Goal: Information Seeking & Learning: Learn about a topic

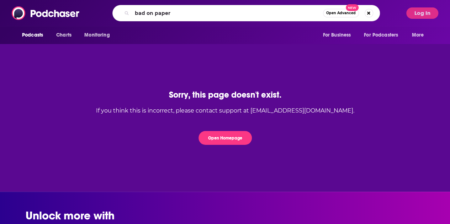
type input "bad on paper"
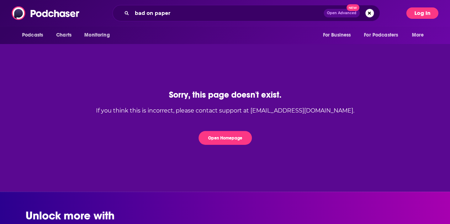
click at [426, 13] on button "Log In" at bounding box center [422, 12] width 32 height 11
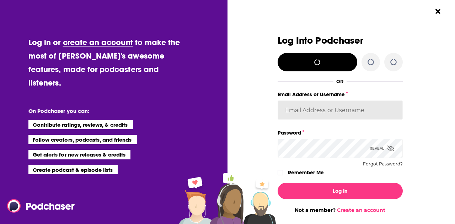
type input "SarahCBreivogel"
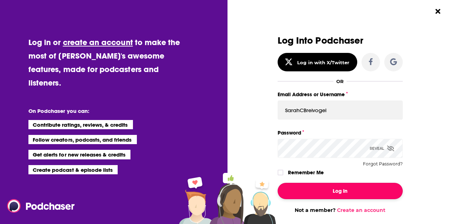
click at [327, 192] on button "Log In" at bounding box center [340, 191] width 125 height 16
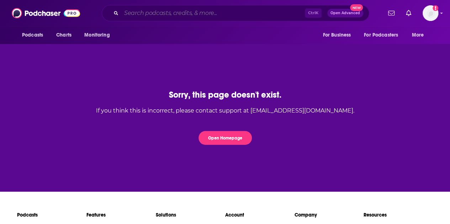
click at [184, 14] on input "Search podcasts, credits, & more..." at bounding box center [213, 12] width 184 height 11
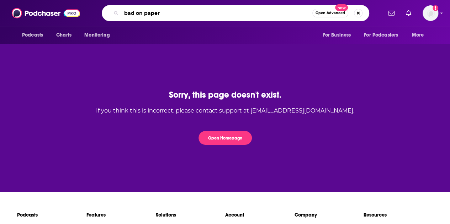
type input "bad on paper"
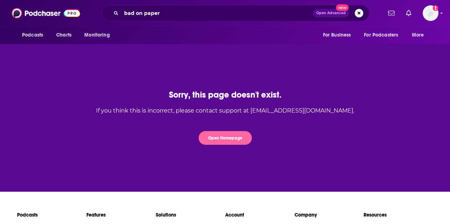
click at [220, 136] on button "Open Homepage" at bounding box center [224, 138] width 53 height 14
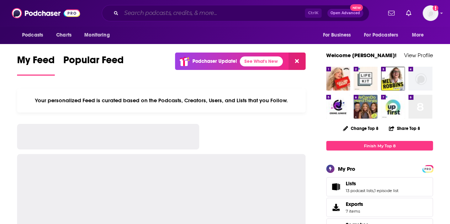
click at [172, 12] on input "Search podcasts, credits, & more..." at bounding box center [213, 12] width 184 height 11
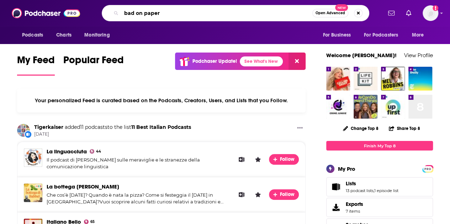
type input "bad on paper"
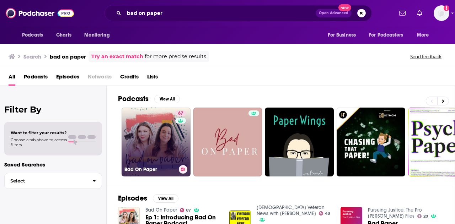
click at [158, 138] on link "67 Bad On Paper" at bounding box center [156, 142] width 69 height 69
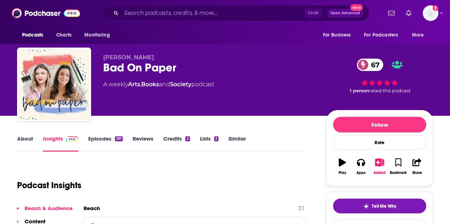
click at [239, 139] on link "Similar" at bounding box center [236, 144] width 17 height 16
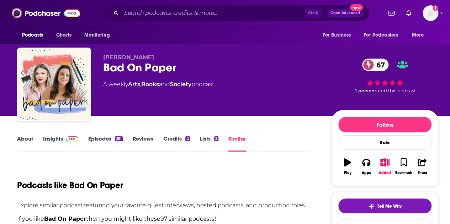
click at [58, 141] on link "Insights" at bounding box center [60, 144] width 35 height 16
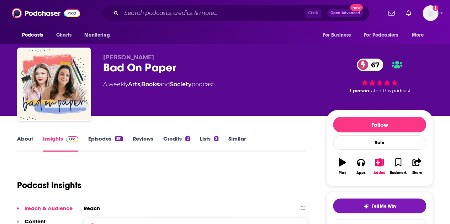
click at [242, 140] on link "Similar" at bounding box center [236, 144] width 17 height 16
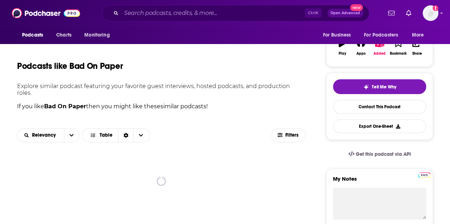
scroll to position [178, 0]
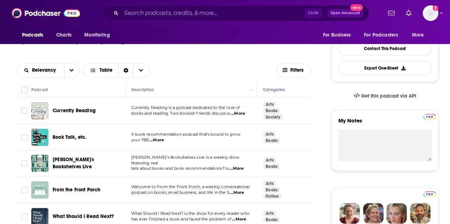
click at [241, 114] on span "...More" at bounding box center [238, 114] width 14 height 6
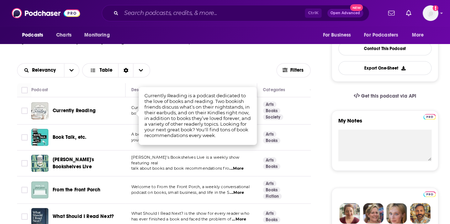
click at [158, 150] on td "A book recommendation podcast that's bound to grow your TBR ...More" at bounding box center [192, 138] width 132 height 26
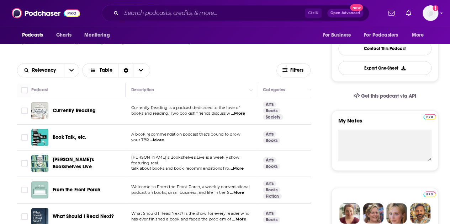
click at [163, 141] on span "...More" at bounding box center [157, 141] width 14 height 6
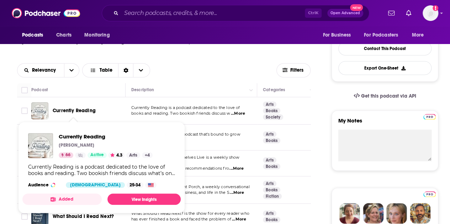
drag, startPoint x: 78, startPoint y: 136, endPoint x: 213, endPoint y: 113, distance: 137.2
click at [213, 113] on span "books and reading. Two bookish friends discuss w" at bounding box center [180, 113] width 99 height 5
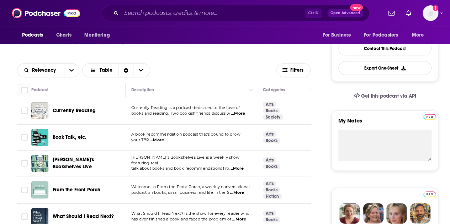
click at [240, 166] on span "...More" at bounding box center [236, 169] width 14 height 6
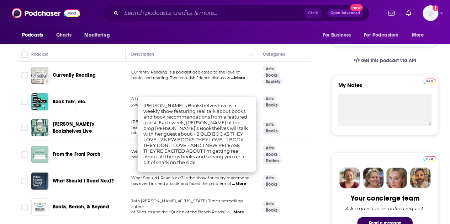
scroll to position [249, 0]
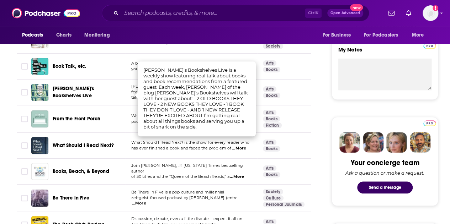
click at [168, 147] on span "has ever finished a book and faced the problem of" at bounding box center [181, 148] width 100 height 5
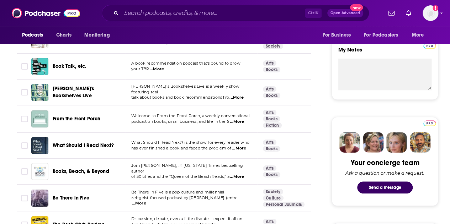
click at [242, 121] on span "...More" at bounding box center [237, 122] width 14 height 6
click at [244, 148] on span "...More" at bounding box center [239, 149] width 14 height 6
click at [163, 170] on p "Join Elin Hilderbrand, #1 New York Times bestselling author" at bounding box center [191, 168] width 120 height 11
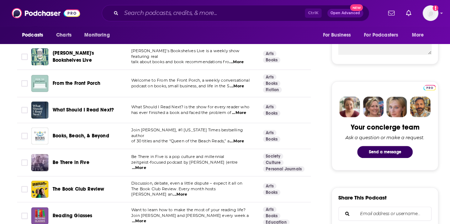
click at [238, 141] on span "...More" at bounding box center [237, 142] width 14 height 6
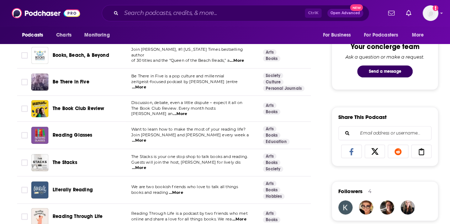
scroll to position [391, 0]
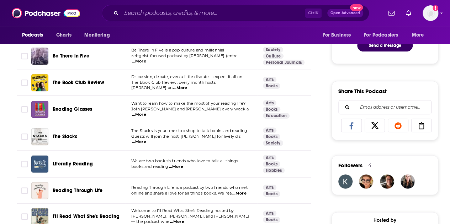
click at [179, 167] on span "...More" at bounding box center [176, 167] width 14 height 6
click at [143, 162] on span "We are two bookish friends who love to talk all things" at bounding box center [184, 161] width 107 height 5
click at [145, 14] on input "Search podcasts, credits, & more..." at bounding box center [213, 12] width 184 height 11
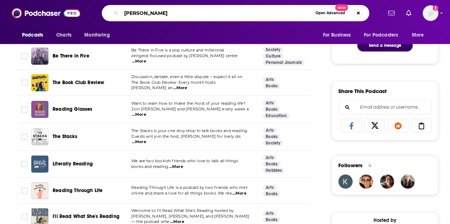
type input "james altucher"
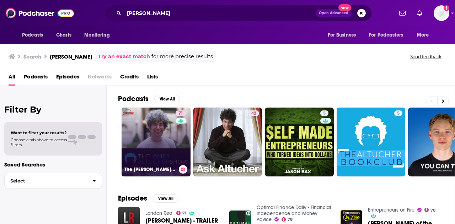
click at [157, 138] on link "71 The James Altucher Show" at bounding box center [156, 142] width 69 height 69
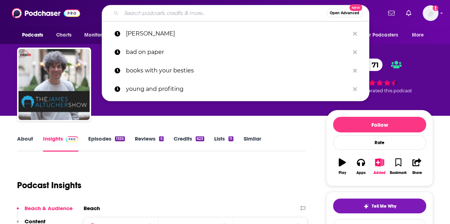
click at [138, 10] on input "Search podcasts, credits, & more..." at bounding box center [223, 12] width 205 height 11
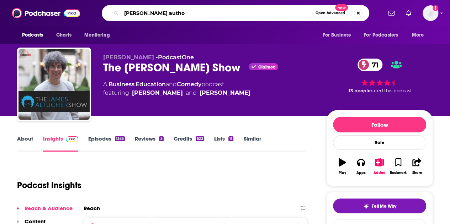
type input "michael connelly author"
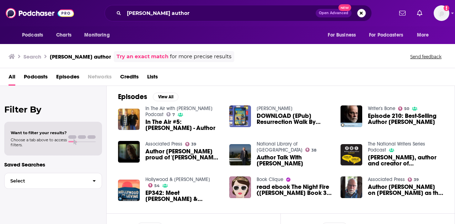
scroll to position [107, 0]
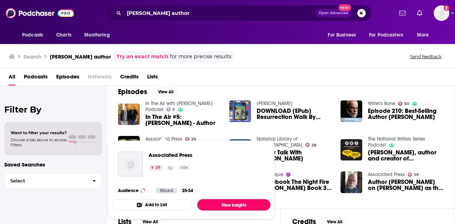
drag, startPoint x: 166, startPoint y: 138, endPoint x: 232, endPoint y: 206, distance: 94.3
click at [232, 206] on link "View Insights" at bounding box center [233, 205] width 73 height 11
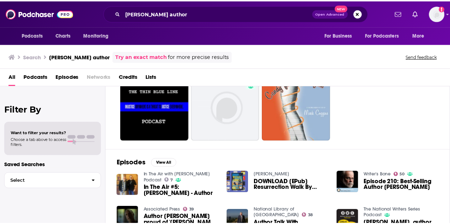
scroll to position [107, 0]
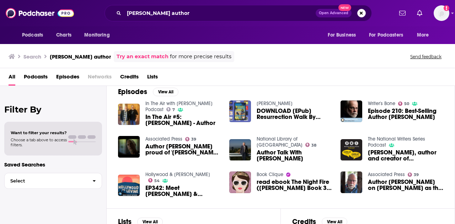
click at [378, 150] on span "Michael Connelly, author and creator of Harry Bosch (2012)" at bounding box center [405, 156] width 75 height 12
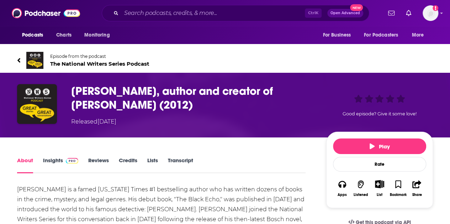
click at [60, 62] on span "The National Writers Series Podcast" at bounding box center [99, 63] width 99 height 7
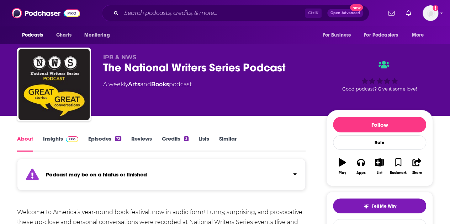
click at [102, 140] on link "Episodes 72" at bounding box center [104, 144] width 33 height 16
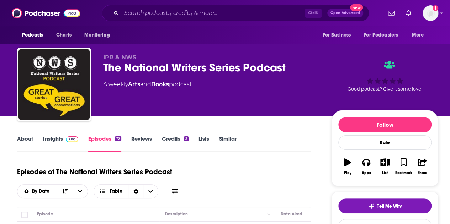
scroll to position [71, 0]
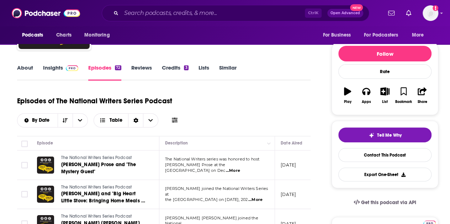
click at [296, 164] on p "March 17, 2024" at bounding box center [288, 165] width 15 height 6
click at [296, 163] on p "March 17, 2024" at bounding box center [288, 165] width 15 height 6
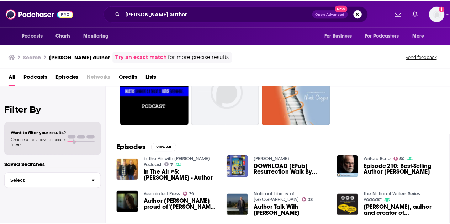
scroll to position [71, 0]
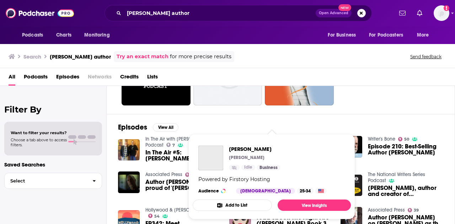
click at [274, 137] on span "Danny Robles Danny Robles Idle Business Powered by Firstory Hosting Audience Ma…" at bounding box center [272, 176] width 158 height 85
click at [249, 148] on span "Danny Robles" at bounding box center [255, 149] width 52 height 7
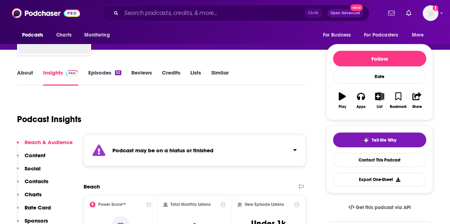
scroll to position [107, 0]
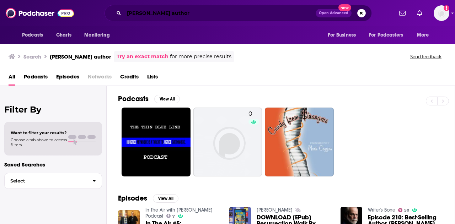
click at [155, 16] on input "michael connelly author" at bounding box center [220, 12] width 192 height 11
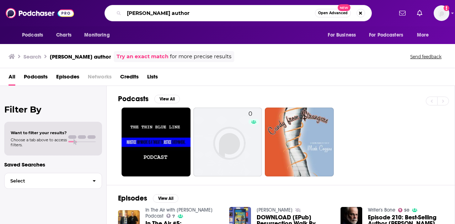
drag, startPoint x: 170, startPoint y: 13, endPoint x: 64, endPoint y: 9, distance: 106.4
click at [71, 11] on div "Podcasts Charts Monitoring michael connelly author Open Advanced New For Busine…" at bounding box center [227, 13] width 455 height 26
type input "john sanford author"
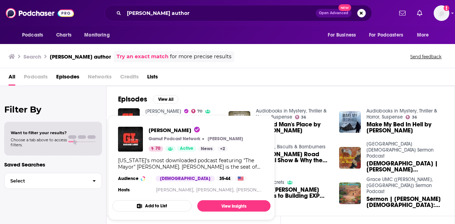
click at [170, 109] on link "Garage Logic" at bounding box center [163, 111] width 36 height 6
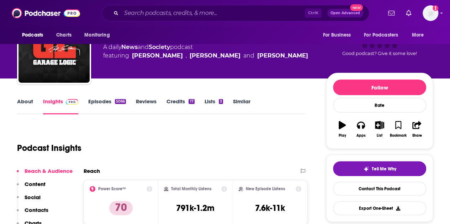
scroll to position [36, 0]
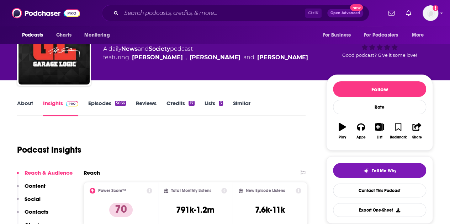
click at [25, 102] on link "About" at bounding box center [25, 108] width 16 height 16
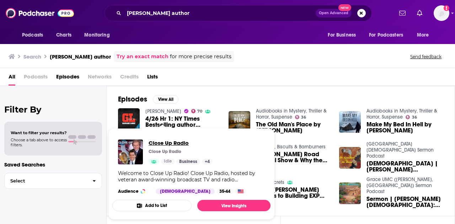
click at [166, 143] on span "Close Up Radio" at bounding box center [181, 143] width 64 height 7
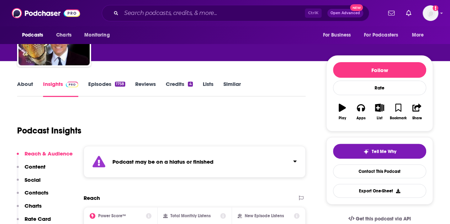
scroll to position [142, 0]
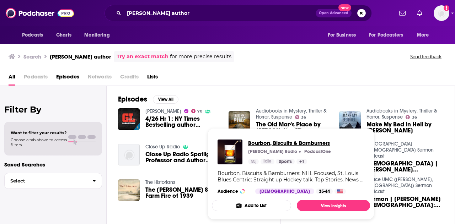
click at [288, 144] on span "Bourbon, Biscuits & Barnburners" at bounding box center [289, 143] width 83 height 7
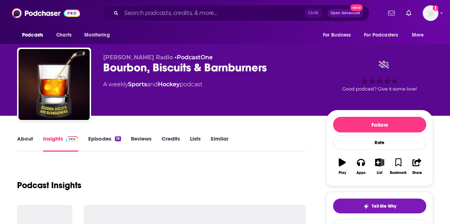
click at [27, 138] on link "About" at bounding box center [25, 144] width 16 height 16
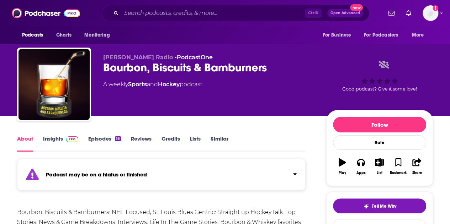
scroll to position [71, 0]
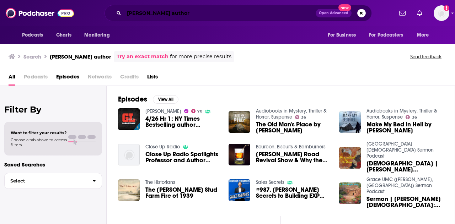
drag, startPoint x: 214, startPoint y: 14, endPoint x: 59, endPoint y: 15, distance: 155.1
click at [59, 15] on div "Podcasts Charts Monitoring john sanford author Open Advanced New For Business F…" at bounding box center [227, 13] width 455 height 26
